Goal: Register for event/course

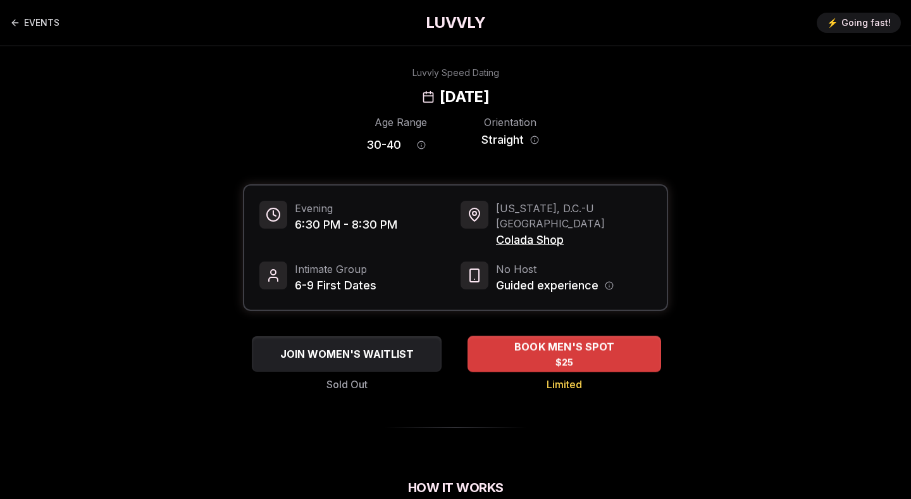
click at [560, 339] on span "BOOK MEN'S SPOT" at bounding box center [564, 346] width 105 height 15
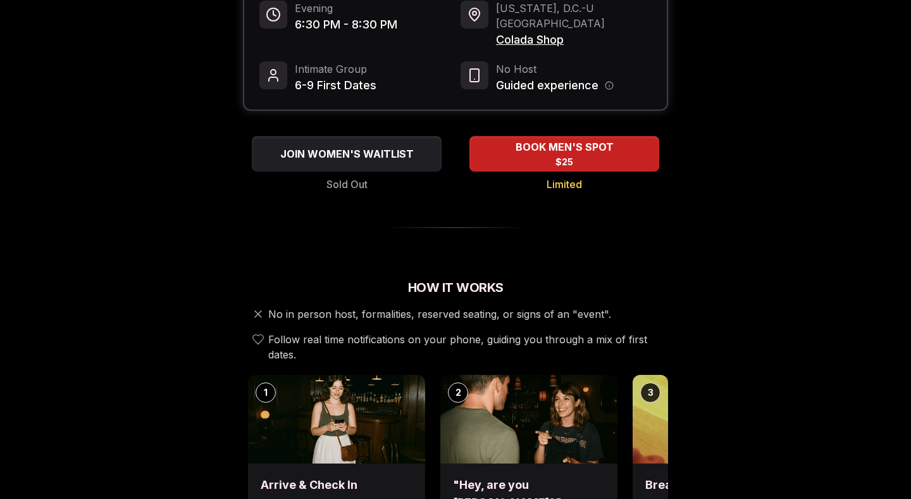
scroll to position [334, 0]
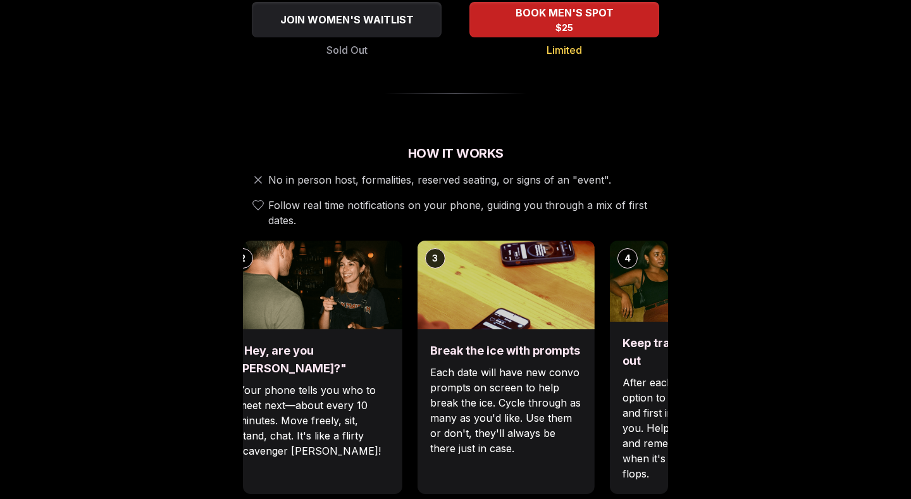
click at [394, 367] on div ""Hey, are you [PERSON_NAME]?" Your phone tells you who to meet next—about every…" at bounding box center [313, 411] width 177 height 165
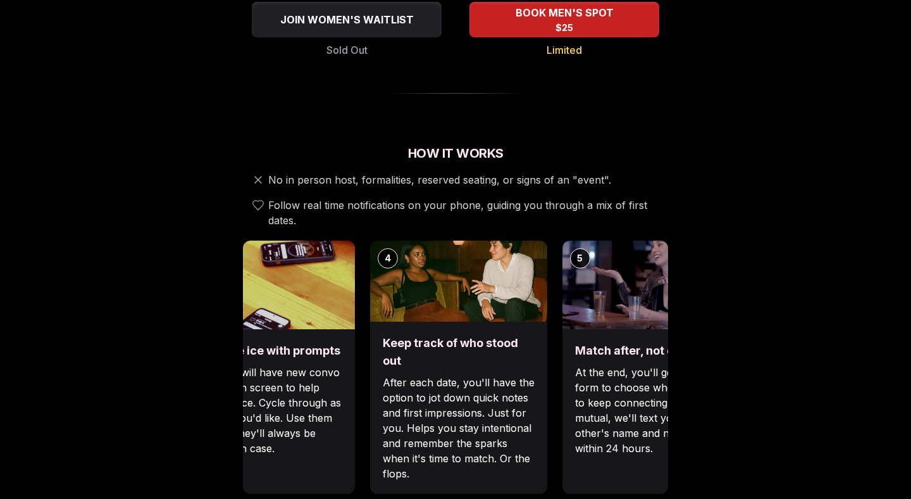
click at [271, 365] on p "Each date will have new convo prompts on screen to help break the ice. Cycle th…" at bounding box center [266, 410] width 152 height 91
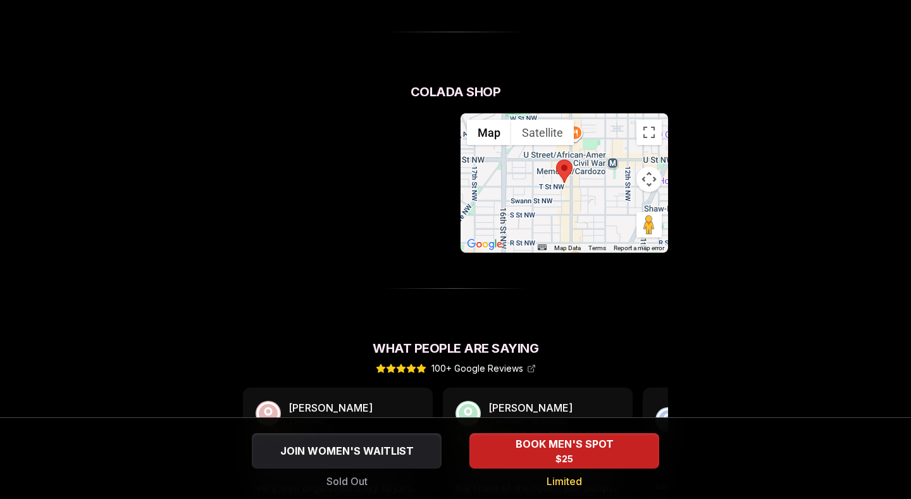
scroll to position [820, 0]
